Goal: Task Accomplishment & Management: Manage account settings

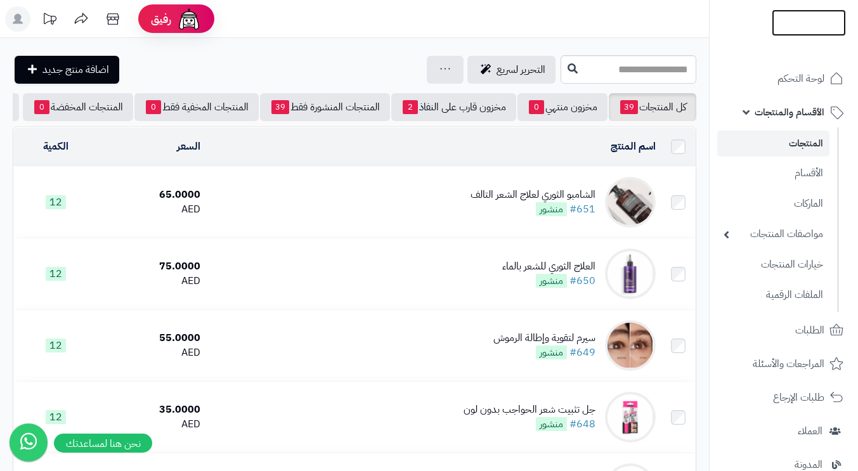
click at [576, 34] on img at bounding box center [809, 47] width 74 height 27
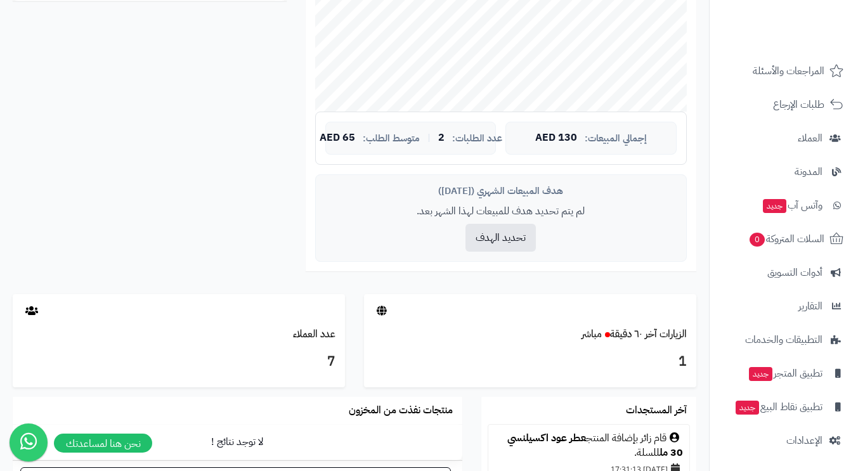
scroll to position [444, 0]
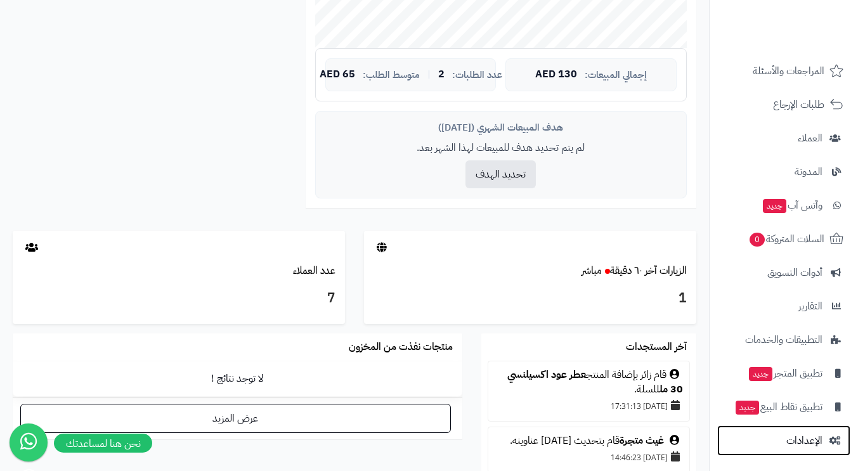
click at [798, 444] on span "الإعدادات" at bounding box center [804, 441] width 36 height 18
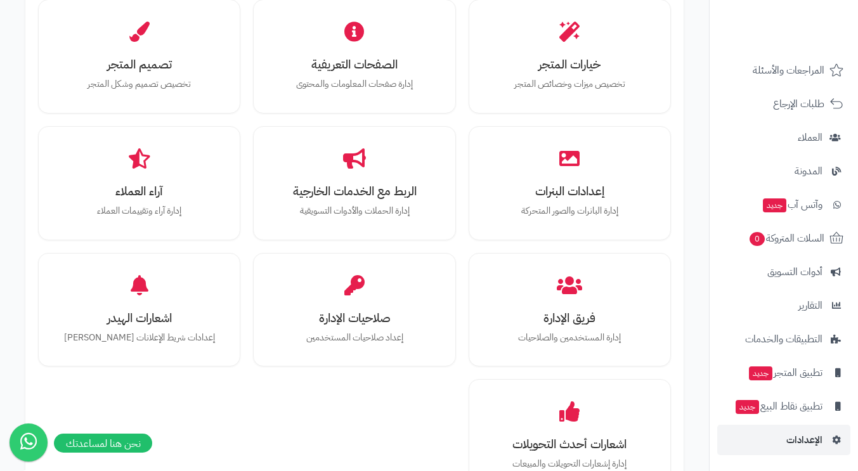
scroll to position [507, 0]
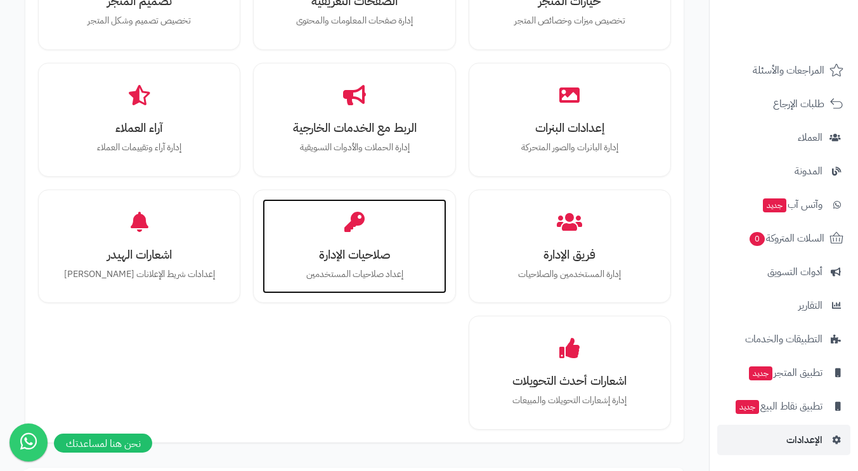
click at [376, 275] on p "إعداد صلاحيات المستخدمين" at bounding box center [354, 275] width 158 height 14
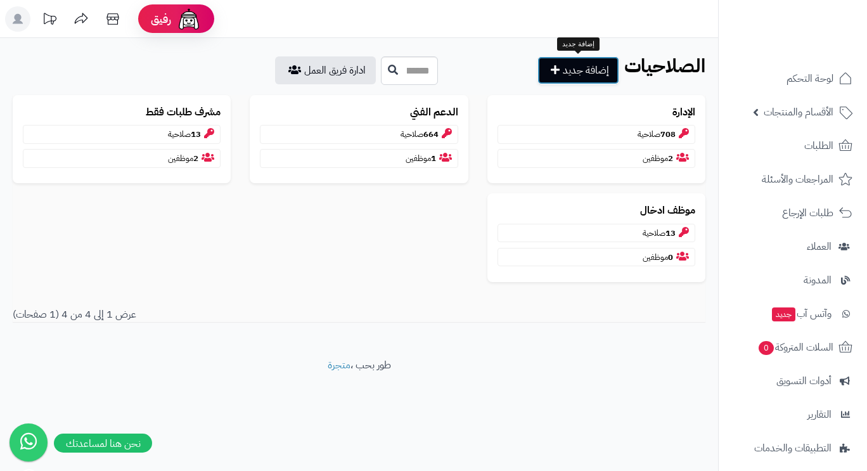
click at [587, 71] on link "إضافة جديد" at bounding box center [579, 70] width 82 height 28
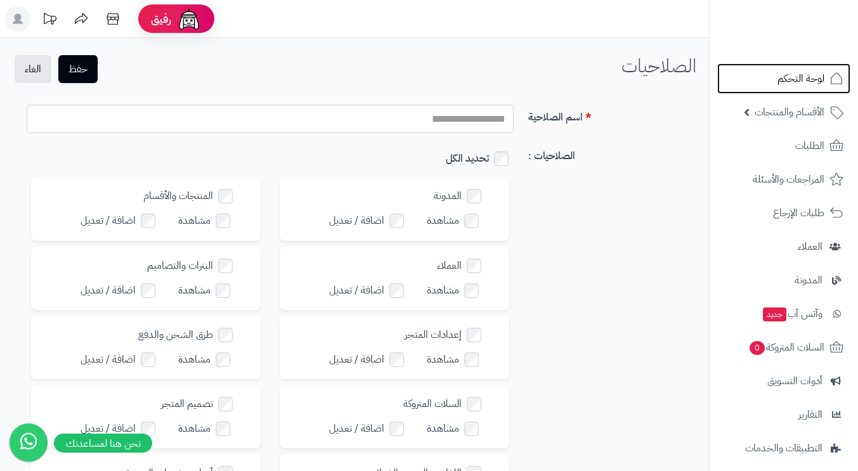
click at [792, 79] on span "لوحة التحكم" at bounding box center [800, 79] width 47 height 18
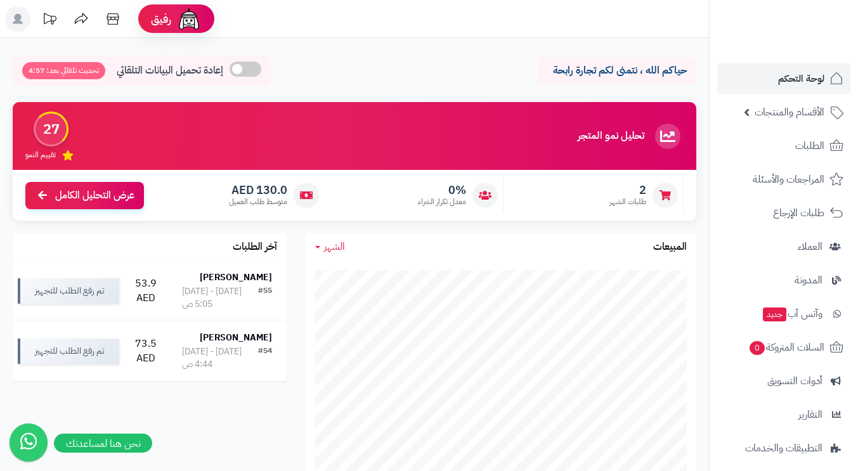
click at [16, 20] on icon at bounding box center [18, 19] width 10 height 10
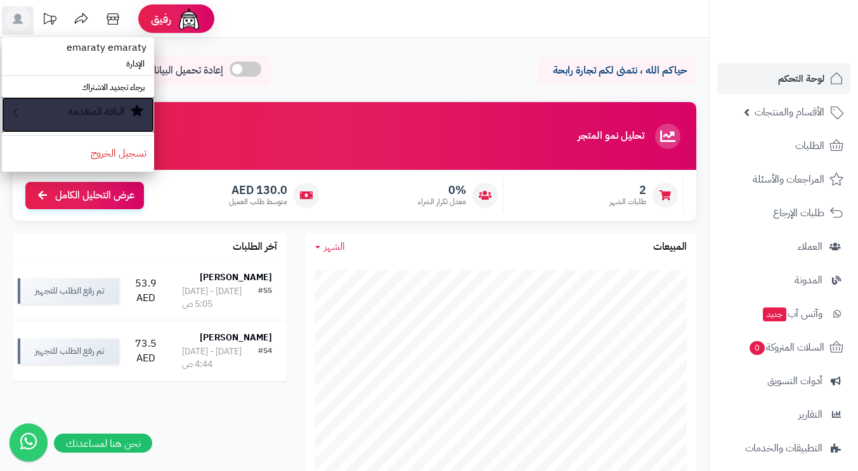
click at [100, 110] on small "الباقة المتقدمة" at bounding box center [96, 111] width 56 height 15
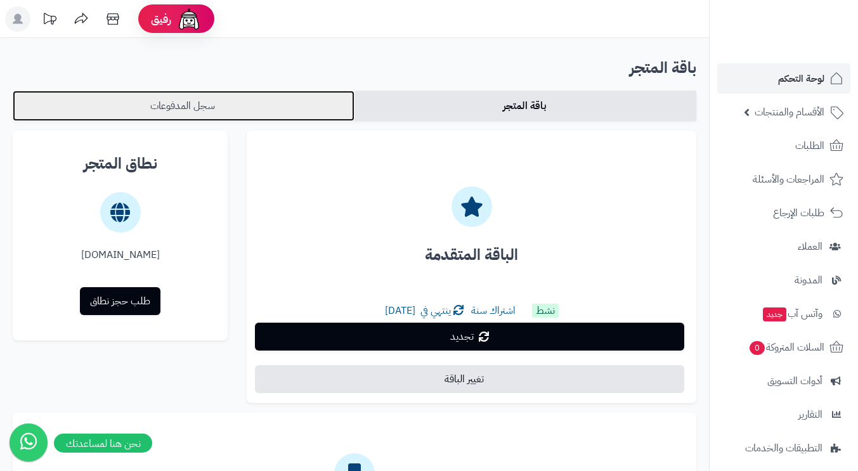
click at [216, 114] on link "سجل المدفوعات" at bounding box center [184, 106] width 342 height 30
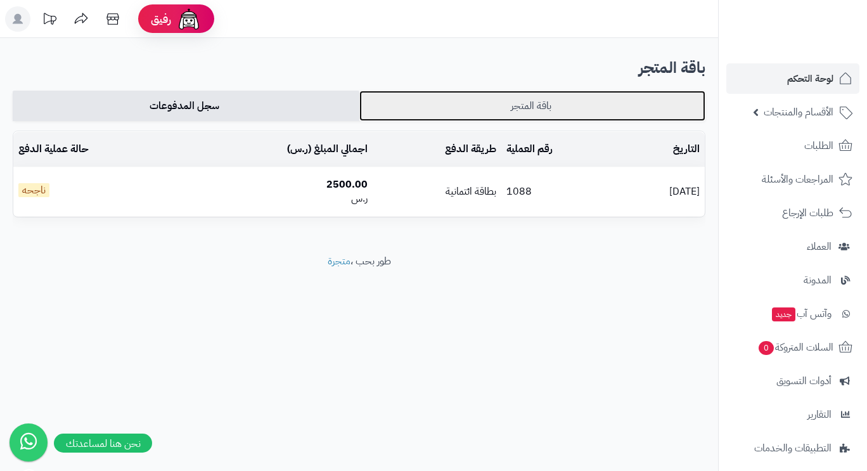
click at [483, 105] on link "باقة المتجر" at bounding box center [533, 106] width 347 height 30
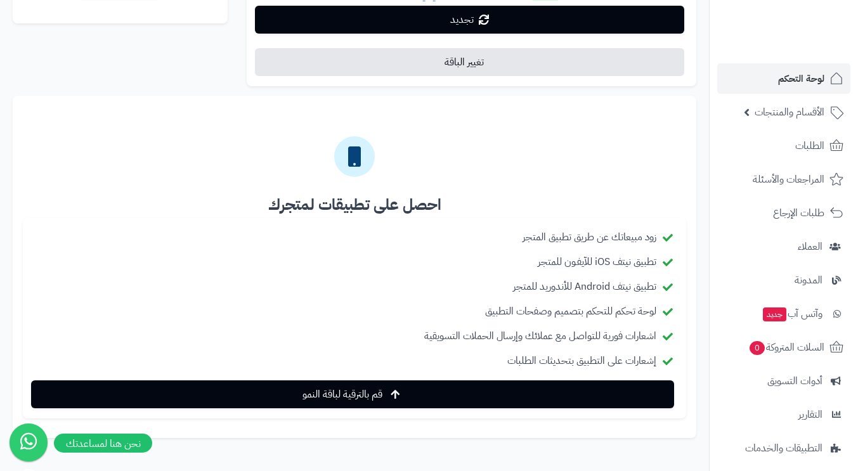
scroll to position [382, 0]
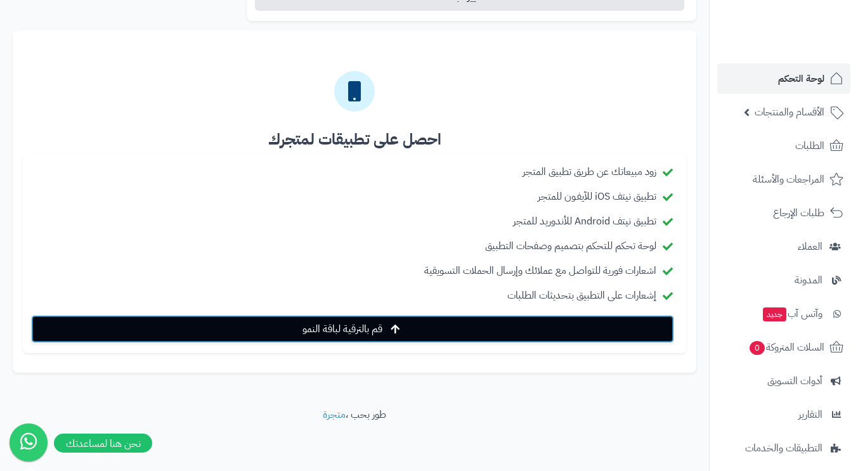
click at [381, 332] on span "قم بالترقية لباقة النمو" at bounding box center [342, 328] width 80 height 15
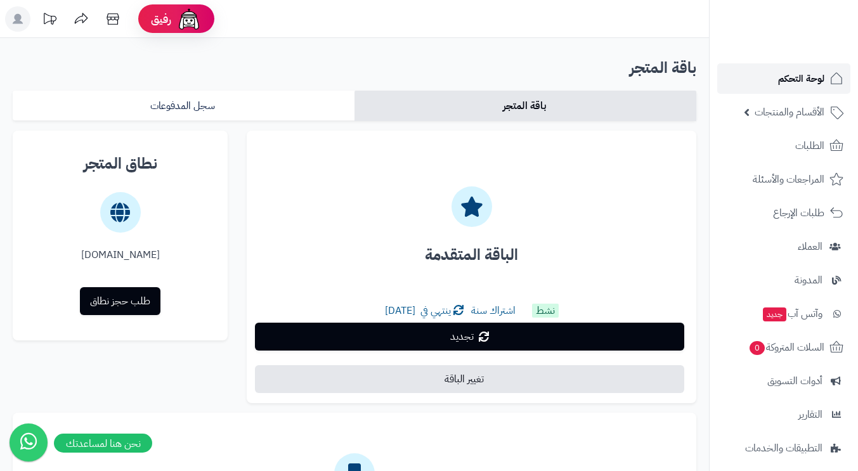
click at [799, 80] on span "لوحة التحكم" at bounding box center [801, 79] width 46 height 18
